Goal: Task Accomplishment & Management: Use online tool/utility

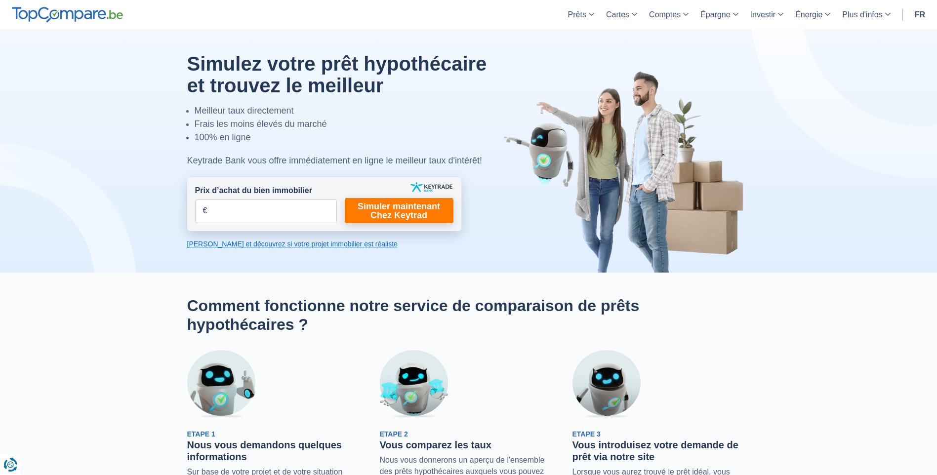
click at [203, 210] on span "€" at bounding box center [205, 210] width 4 height 11
click at [201, 212] on input "Prix d’achat du bien immobilier" at bounding box center [266, 212] width 142 height 24
type input "250.000"
click at [388, 209] on link "Simuler maintenant Chez Keytrad" at bounding box center [399, 210] width 109 height 25
click at [408, 215] on link "Simuler maintenant Chez Keytrad" at bounding box center [399, 210] width 109 height 25
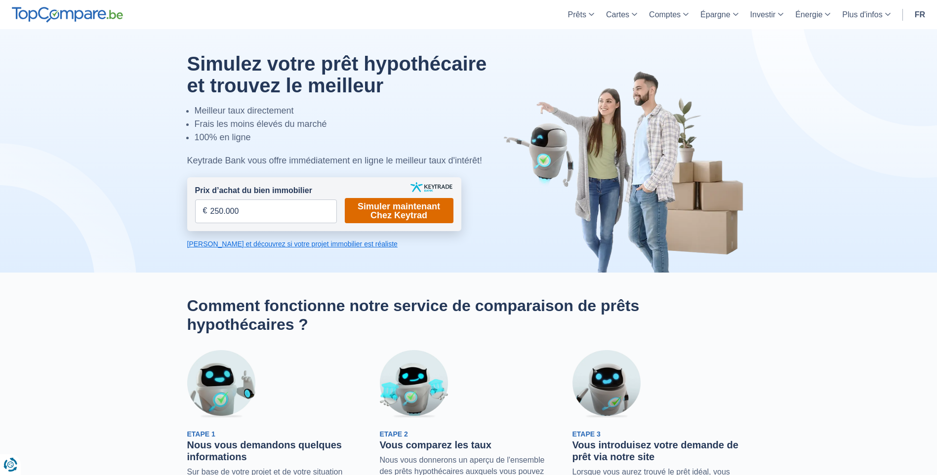
click at [407, 209] on link "Simuler maintenant Chez Keytrad" at bounding box center [399, 210] width 109 height 25
click at [281, 246] on link "[PERSON_NAME] et découvrez si votre projet immobilier est réaliste" at bounding box center [324, 244] width 274 height 10
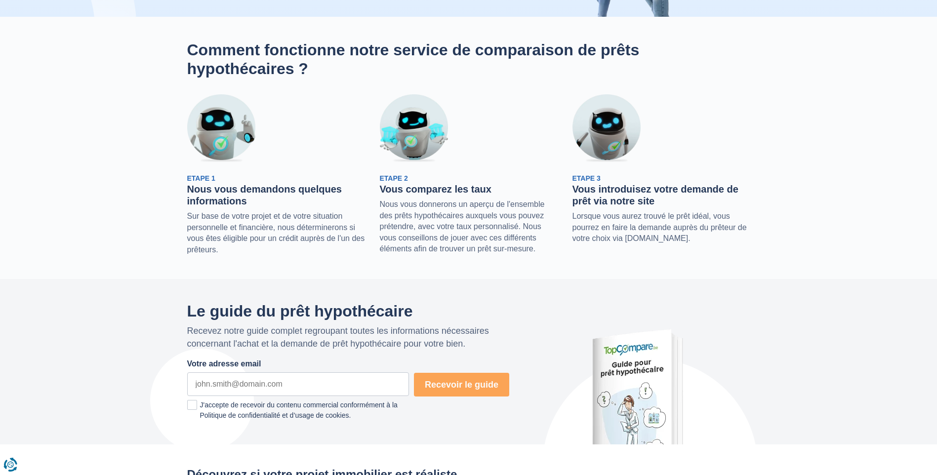
scroll to position [9, 0]
